Goal: Task Accomplishment & Management: Manage account settings

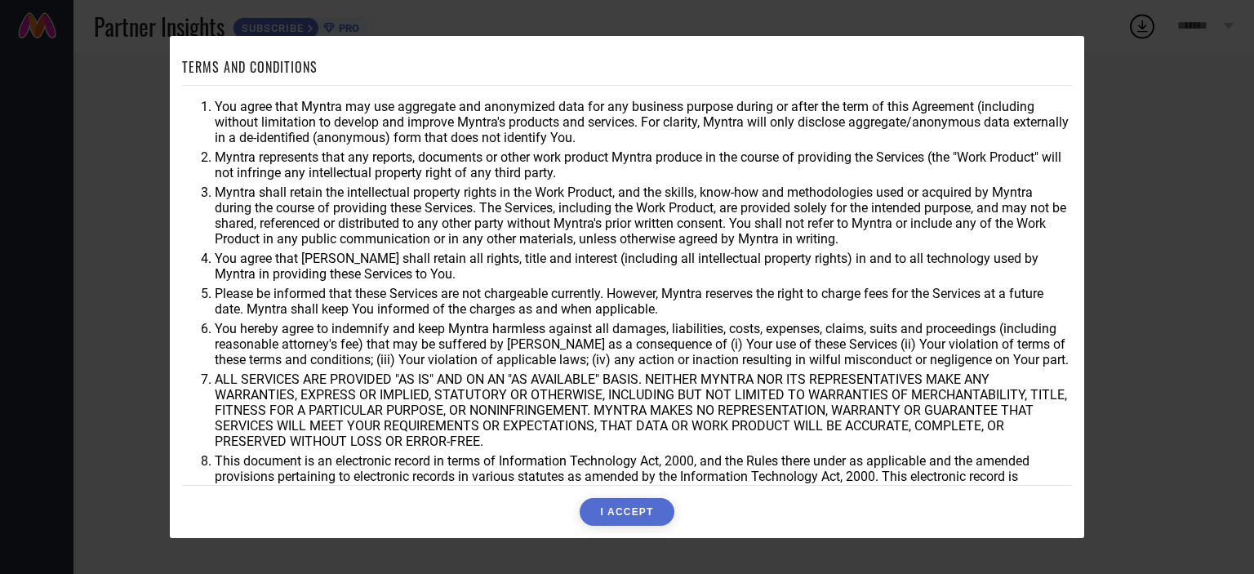
click at [623, 507] on button "I ACCEPT" at bounding box center [626, 512] width 94 height 28
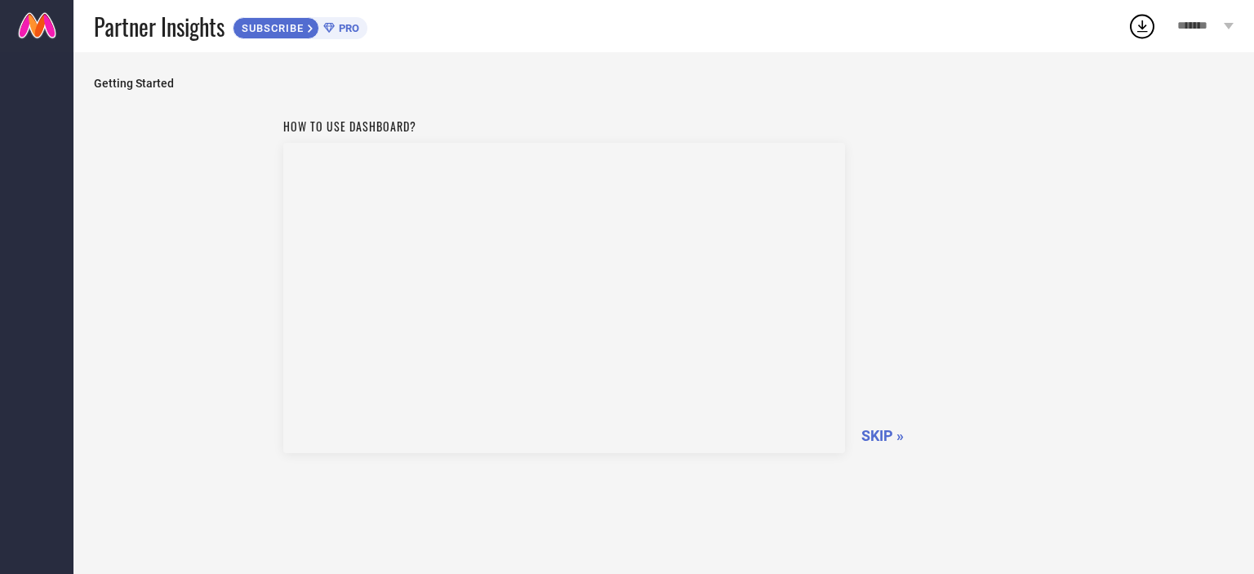
click at [1219, 27] on span "*******" at bounding box center [1198, 27] width 42 height 14
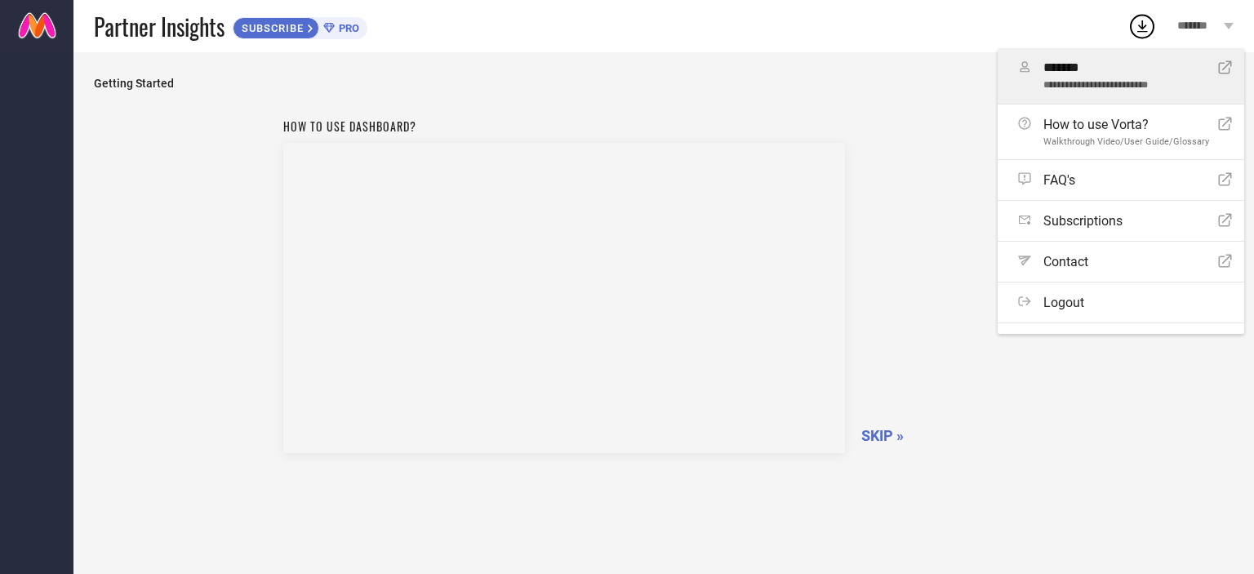
click at [1161, 93] on link "**********" at bounding box center [1120, 75] width 246 height 55
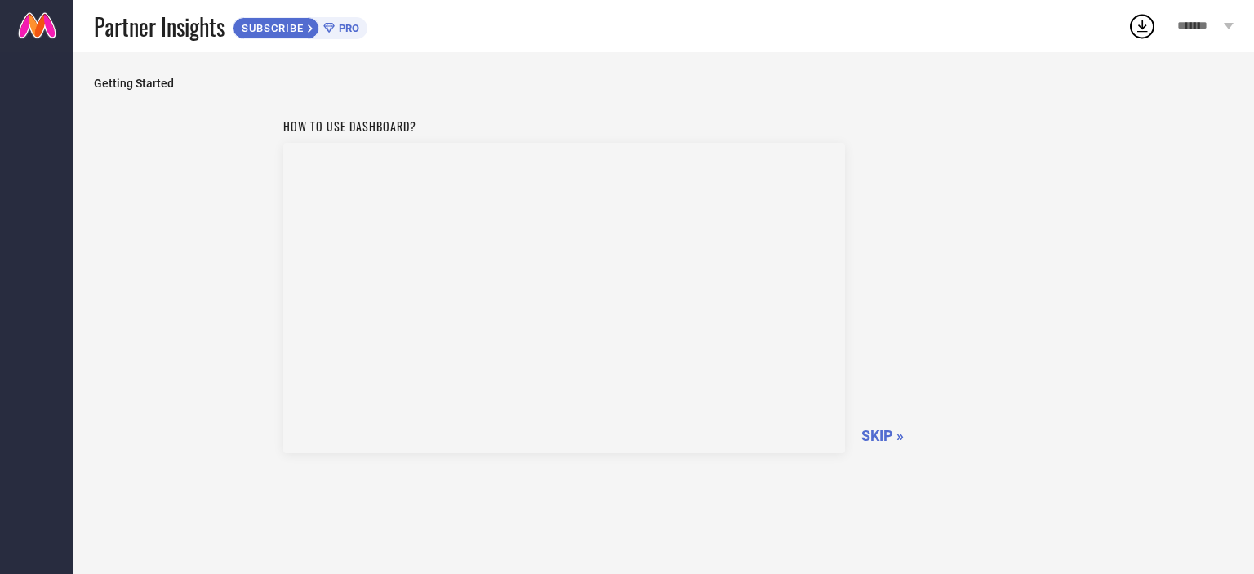
click at [312, 24] on icon at bounding box center [311, 29] width 7 height 10
